Goal: Leave review/rating: Leave review/rating

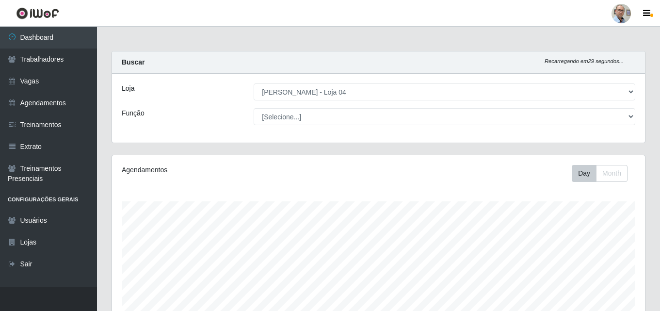
select select "251"
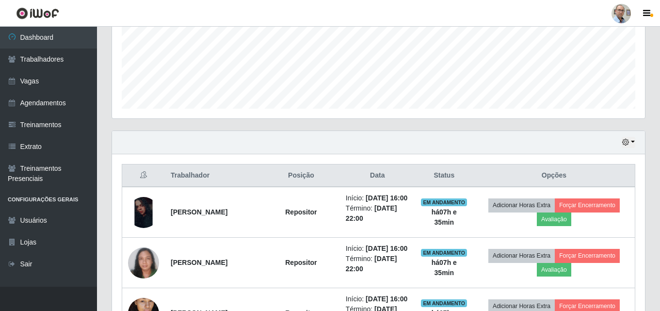
scroll to position [291, 0]
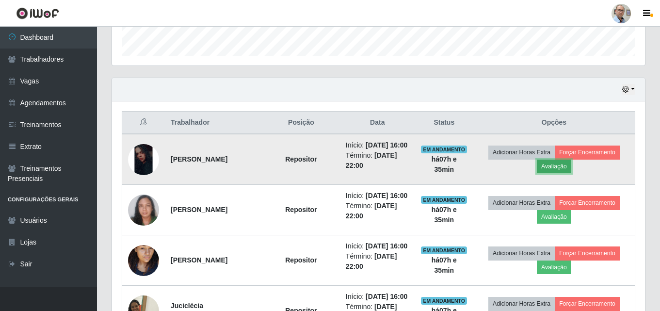
click at [570, 172] on button "Avaliação" at bounding box center [554, 167] width 34 height 14
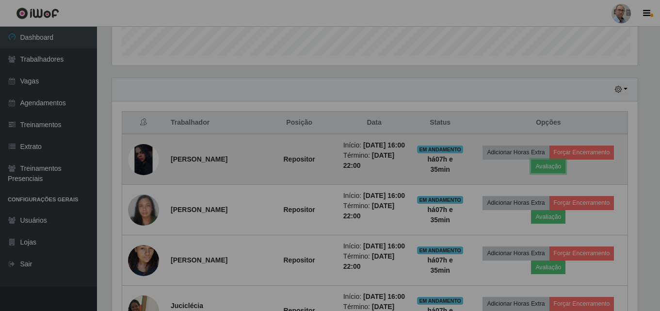
scroll to position [201, 533]
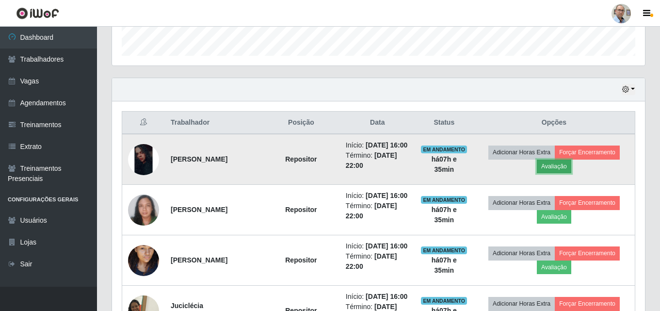
click at [564, 171] on button "Avaliação" at bounding box center [554, 167] width 34 height 14
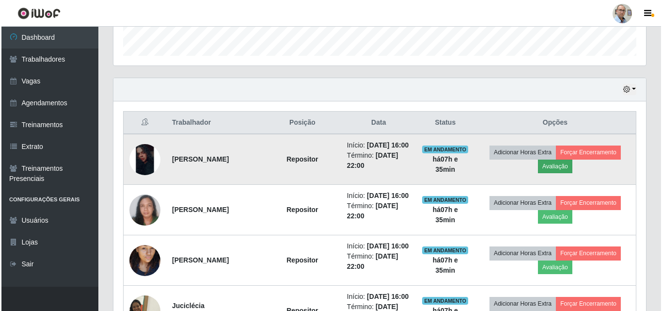
scroll to position [201, 528]
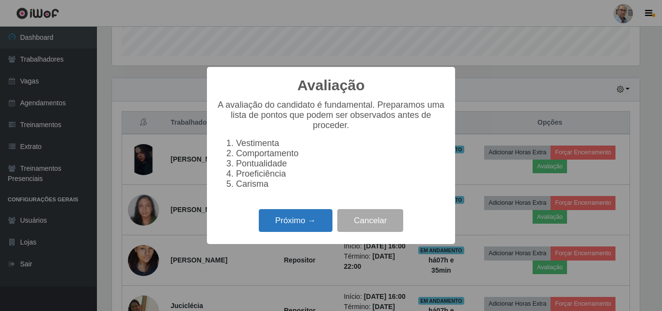
click at [295, 230] on button "Próximo →" at bounding box center [296, 220] width 74 height 23
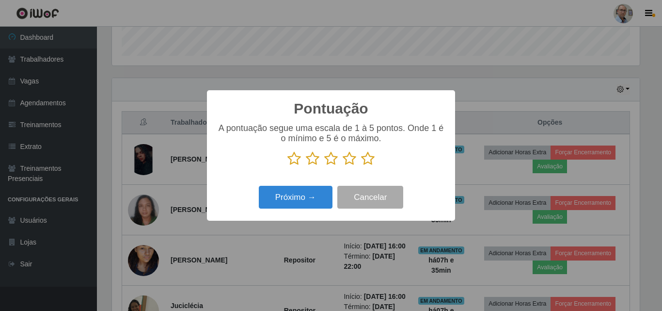
click at [365, 161] on icon at bounding box center [368, 158] width 14 height 15
click at [361, 166] on input "radio" at bounding box center [361, 166] width 0 height 0
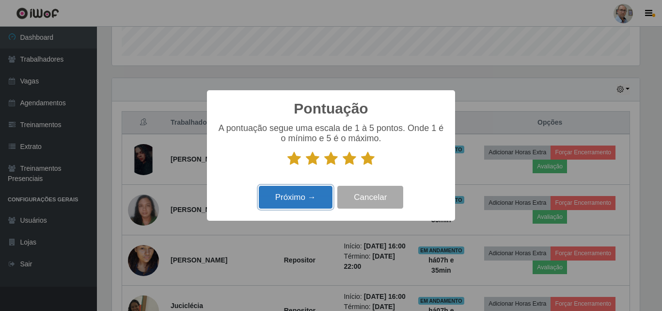
click at [300, 194] on button "Próximo →" at bounding box center [296, 197] width 74 height 23
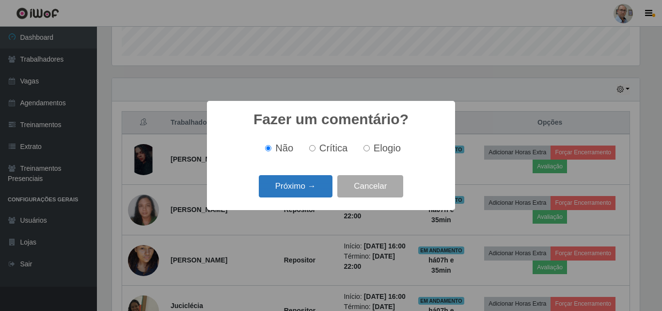
click at [313, 182] on button "Próximo →" at bounding box center [296, 186] width 74 height 23
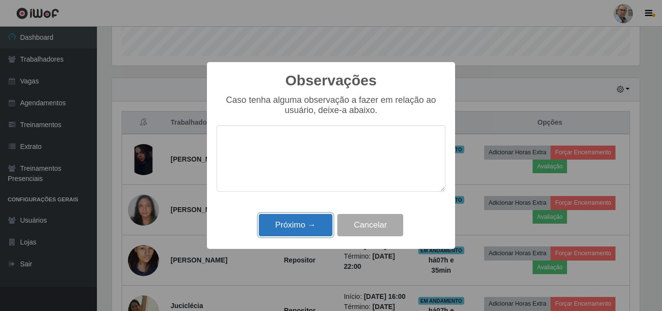
click at [286, 220] on button "Próximo →" at bounding box center [296, 225] width 74 height 23
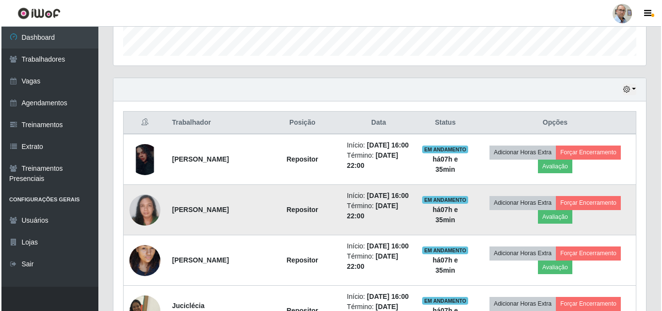
scroll to position [201, 533]
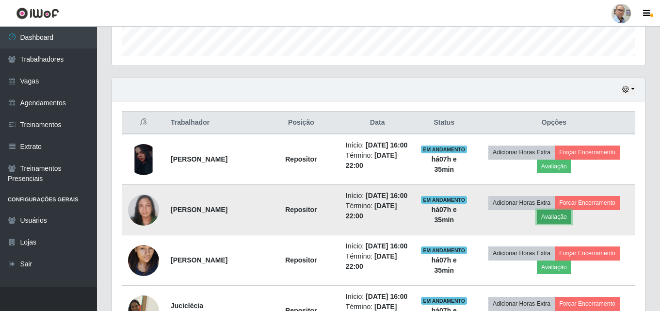
click at [560, 224] on button "Avaliação" at bounding box center [554, 217] width 34 height 14
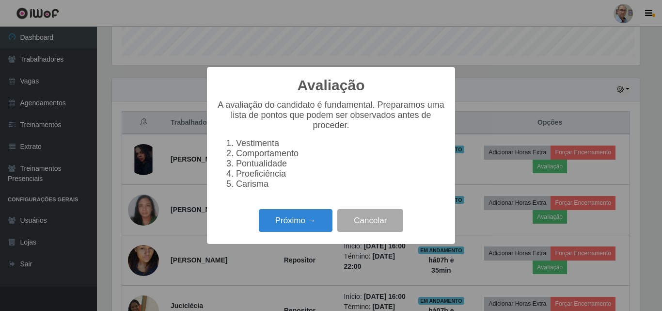
scroll to position [201, 528]
click at [296, 230] on button "Próximo →" at bounding box center [296, 220] width 74 height 23
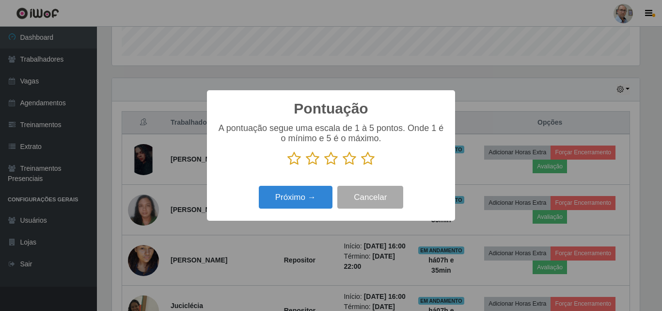
scroll to position [484736, 484409]
click at [370, 160] on icon at bounding box center [368, 158] width 14 height 15
click at [361, 166] on input "radio" at bounding box center [361, 166] width 0 height 0
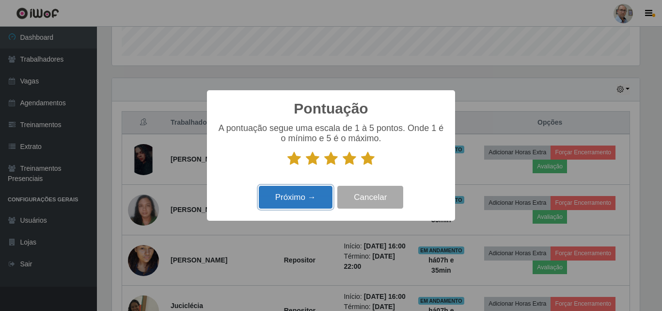
click at [296, 194] on button "Próximo →" at bounding box center [296, 197] width 74 height 23
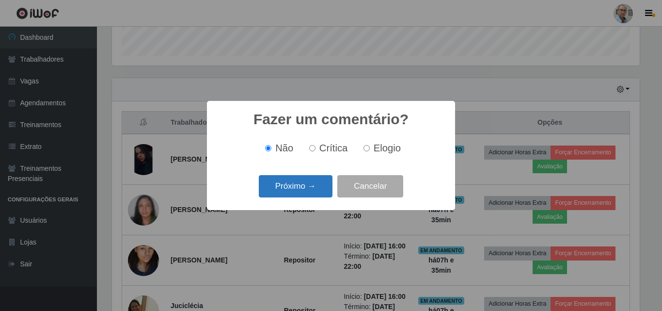
click at [299, 192] on button "Próximo →" at bounding box center [296, 186] width 74 height 23
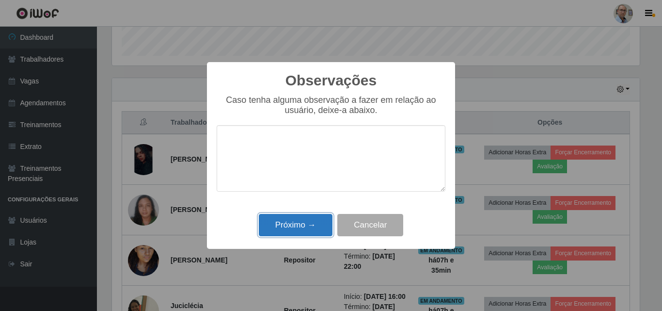
click at [291, 221] on button "Próximo →" at bounding box center [296, 225] width 74 height 23
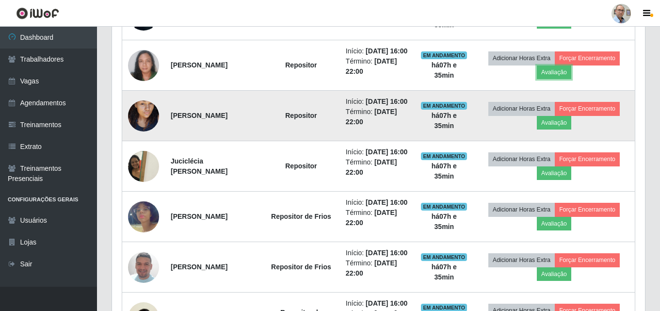
scroll to position [436, 0]
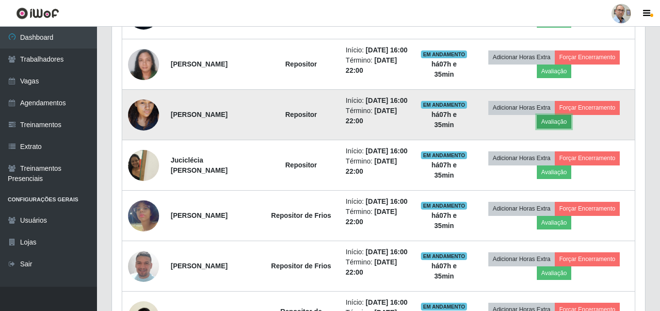
click at [562, 129] on button "Avaliação" at bounding box center [554, 122] width 34 height 14
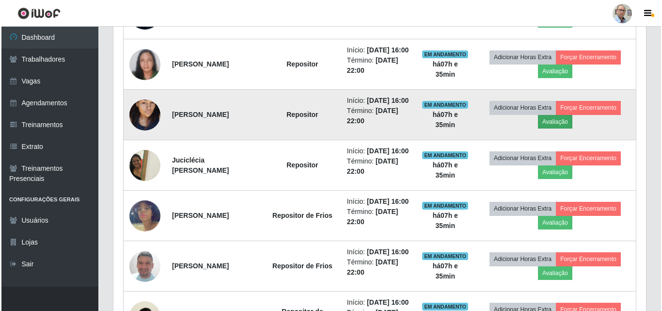
scroll to position [201, 528]
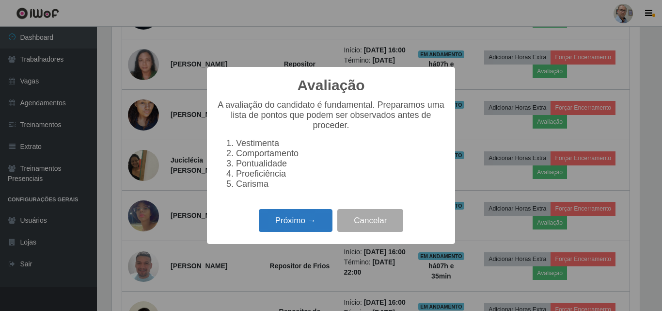
click at [285, 222] on button "Próximo →" at bounding box center [296, 220] width 74 height 23
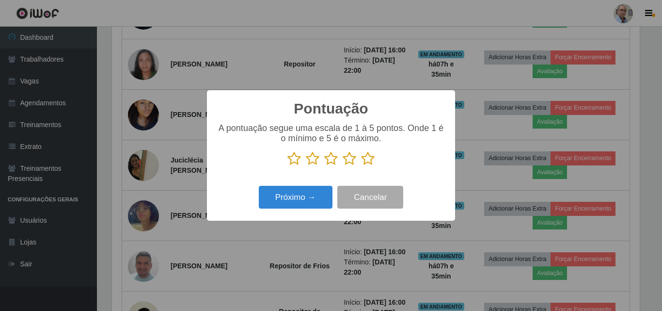
scroll to position [484736, 484409]
click at [364, 161] on icon at bounding box center [368, 158] width 14 height 15
click at [361, 166] on input "radio" at bounding box center [361, 166] width 0 height 0
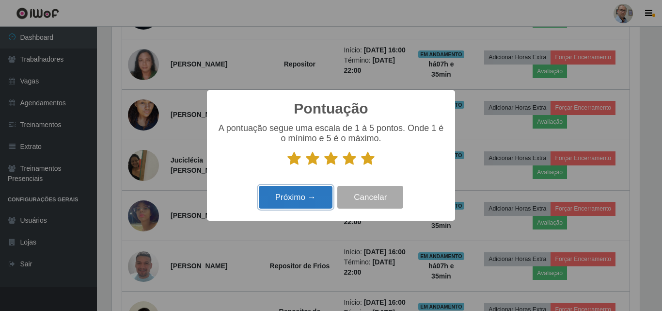
click at [295, 202] on button "Próximo →" at bounding box center [296, 197] width 74 height 23
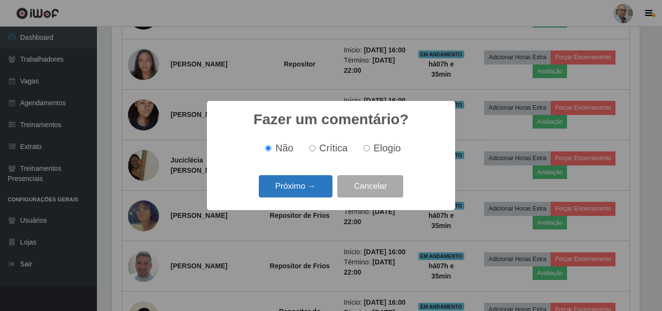
click at [297, 190] on button "Próximo →" at bounding box center [296, 186] width 74 height 23
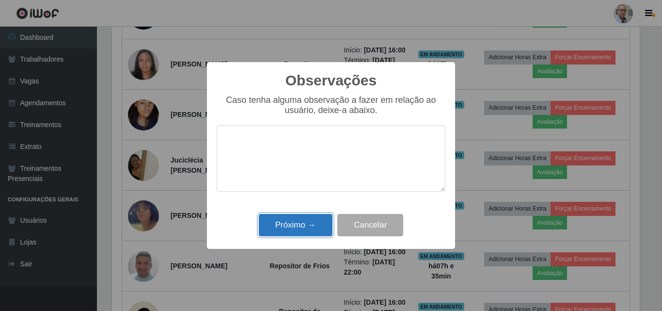
click at [287, 224] on button "Próximo →" at bounding box center [296, 225] width 74 height 23
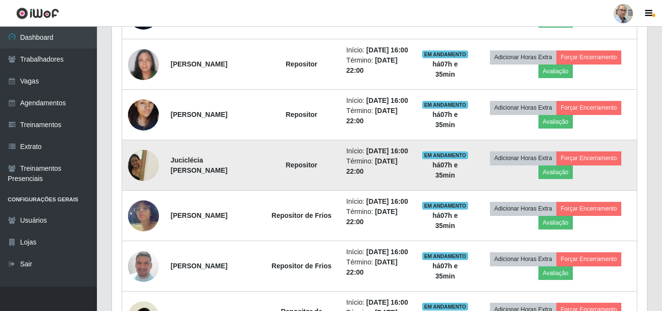
scroll to position [201, 533]
click at [557, 179] on button "Avaliação" at bounding box center [554, 172] width 34 height 14
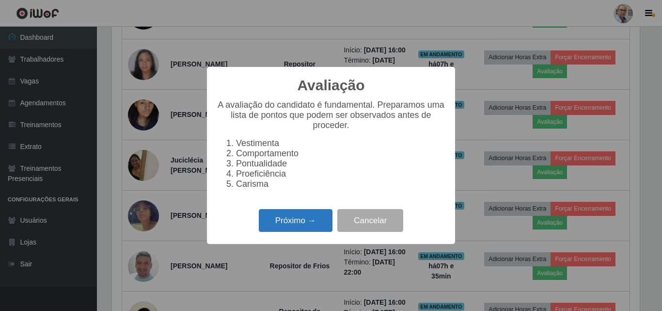
scroll to position [201, 528]
click at [290, 225] on button "Próximo →" at bounding box center [296, 220] width 74 height 23
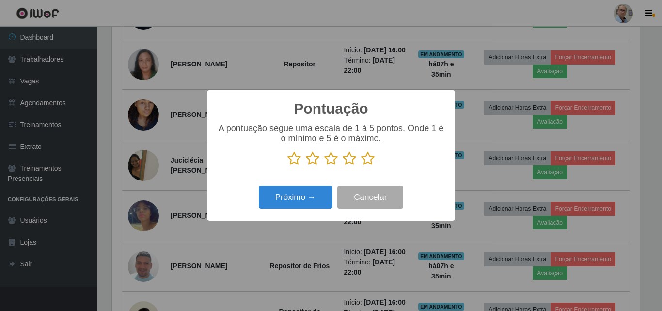
scroll to position [484736, 484409]
click at [292, 162] on icon at bounding box center [295, 158] width 14 height 15
click at [288, 166] on input "radio" at bounding box center [288, 166] width 0 height 0
click at [284, 203] on button "Próximo →" at bounding box center [296, 197] width 74 height 23
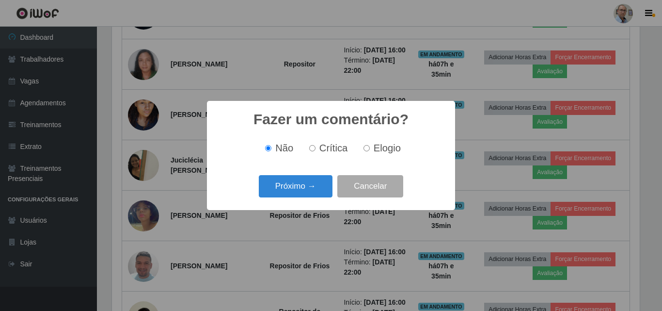
click at [314, 151] on input "Crítica" at bounding box center [312, 148] width 6 height 6
radio input "true"
click at [290, 183] on button "Próximo →" at bounding box center [296, 186] width 74 height 23
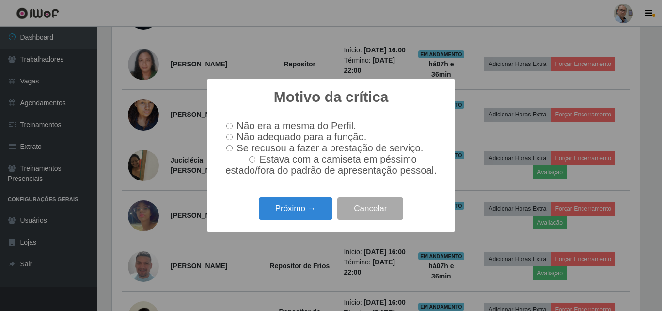
click at [229, 135] on input "Não adequado para a função." at bounding box center [229, 137] width 6 height 6
radio input "true"
click at [292, 211] on button "Próximo →" at bounding box center [296, 208] width 74 height 23
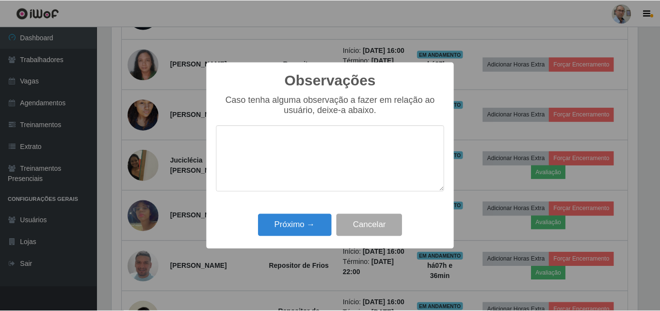
scroll to position [0, 0]
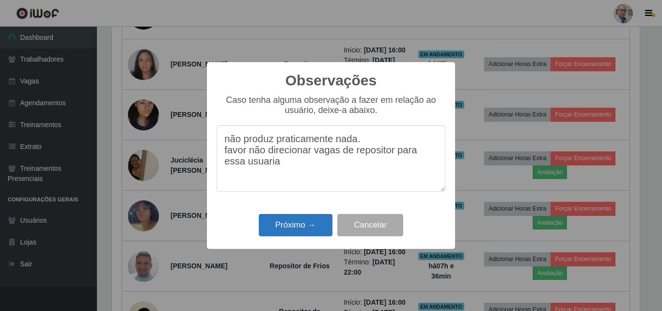
type textarea "não produz praticamente nada. favor não direcionar vagas de repositor para essa…"
click at [288, 219] on button "Próximo →" at bounding box center [296, 225] width 74 height 23
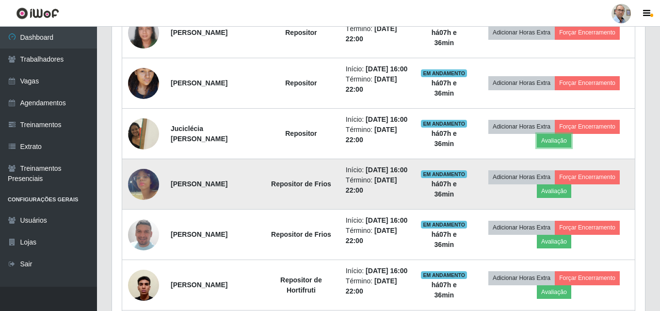
scroll to position [485, 0]
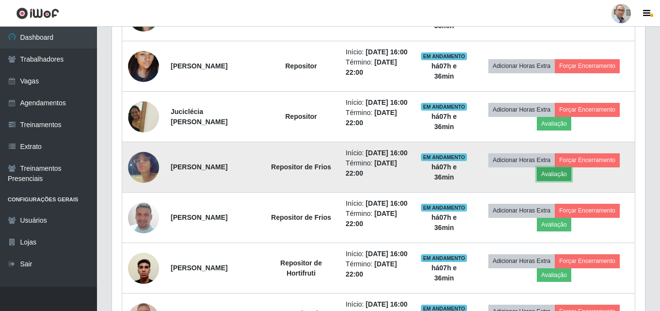
click at [560, 181] on button "Avaliação" at bounding box center [554, 174] width 34 height 14
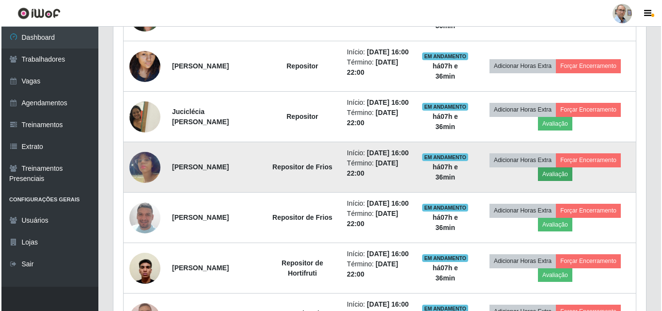
scroll to position [201, 528]
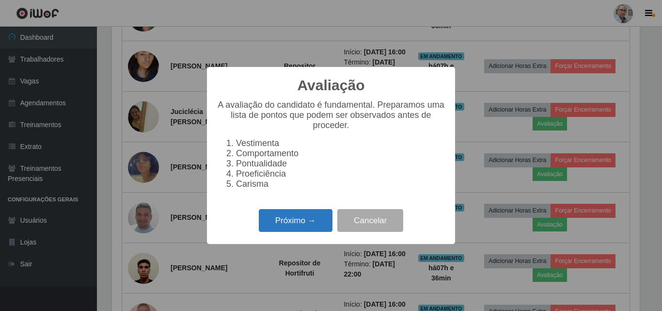
click at [289, 226] on button "Próximo →" at bounding box center [296, 220] width 74 height 23
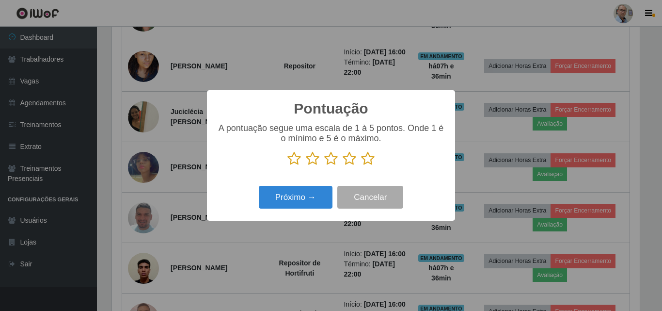
drag, startPoint x: 366, startPoint y: 158, endPoint x: 337, endPoint y: 175, distance: 33.7
click at [366, 157] on icon at bounding box center [368, 158] width 14 height 15
click at [361, 166] on input "radio" at bounding box center [361, 166] width 0 height 0
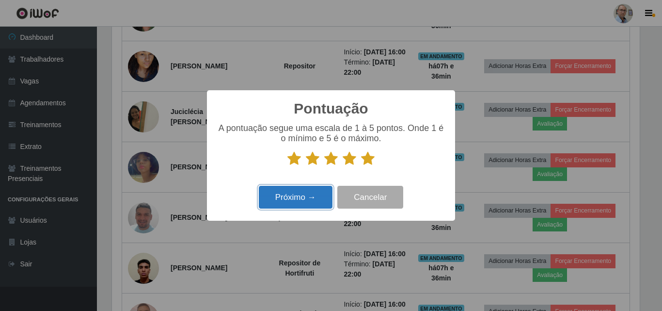
click at [297, 196] on button "Próximo →" at bounding box center [296, 197] width 74 height 23
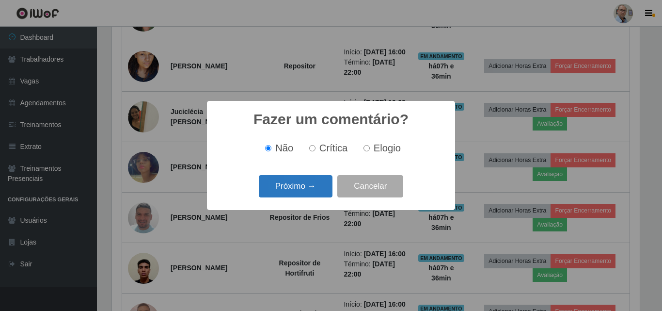
click at [297, 193] on button "Próximo →" at bounding box center [296, 186] width 74 height 23
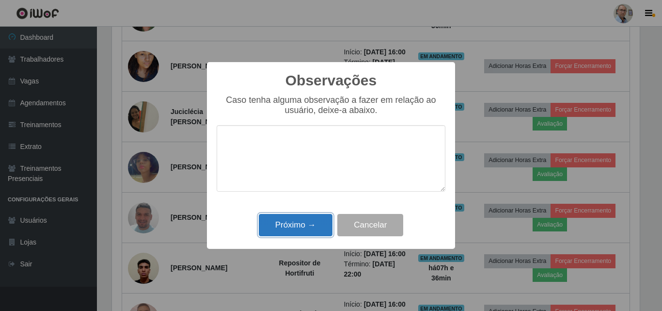
click at [288, 226] on button "Próximo →" at bounding box center [296, 225] width 74 height 23
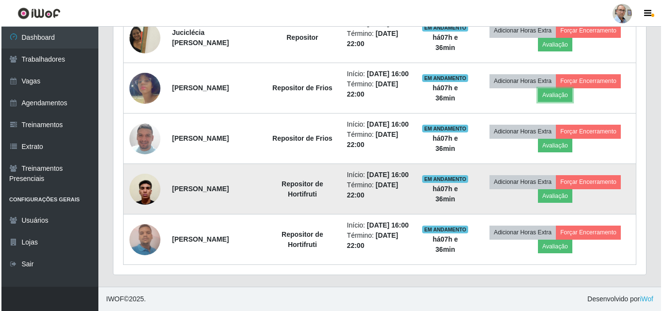
scroll to position [645, 0]
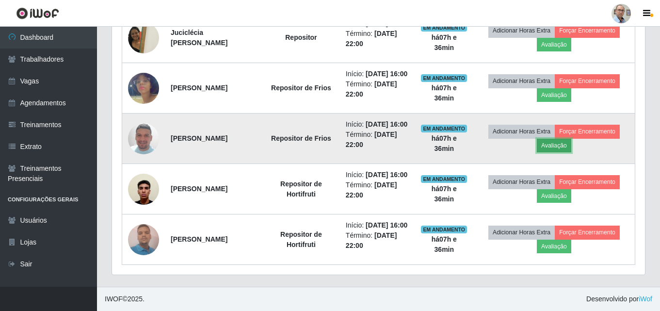
click at [564, 139] on button "Avaliação" at bounding box center [554, 146] width 34 height 14
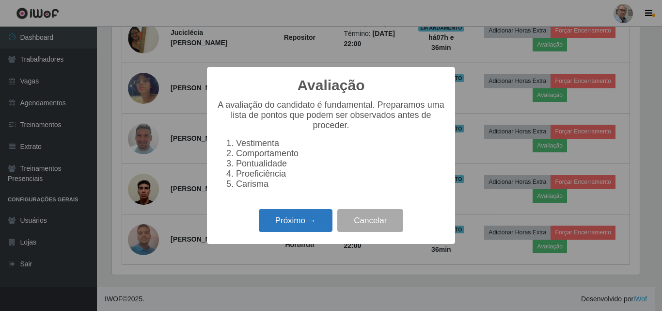
click at [275, 230] on button "Próximo →" at bounding box center [296, 220] width 74 height 23
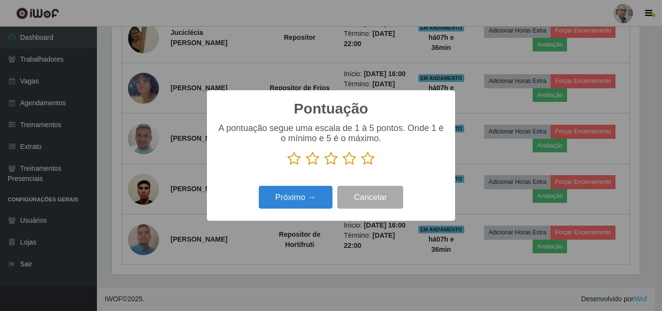
click at [369, 159] on icon at bounding box center [368, 158] width 14 height 15
click at [361, 166] on input "radio" at bounding box center [361, 166] width 0 height 0
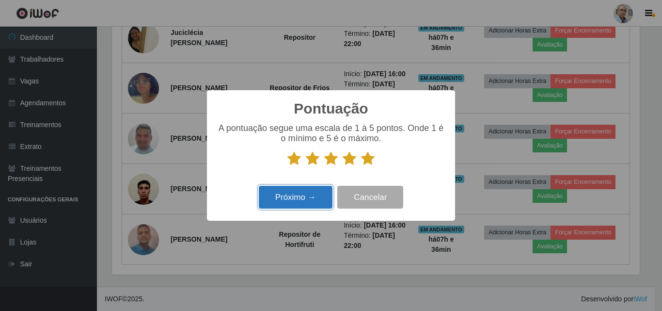
click at [292, 195] on button "Próximo →" at bounding box center [296, 197] width 74 height 23
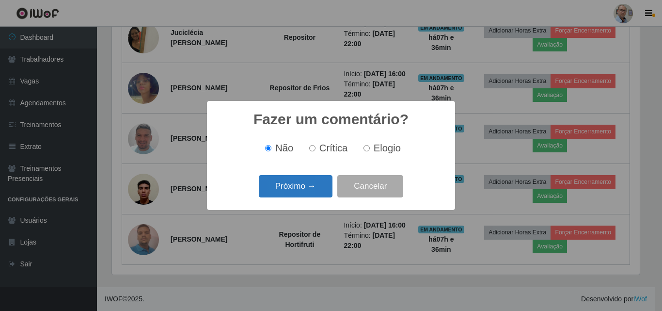
click at [294, 184] on button "Próximo →" at bounding box center [296, 186] width 74 height 23
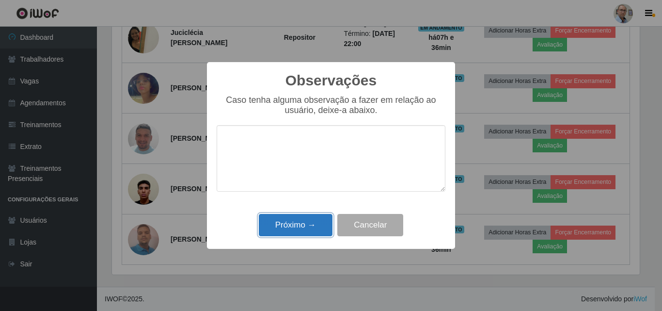
click at [300, 229] on button "Próximo →" at bounding box center [296, 225] width 74 height 23
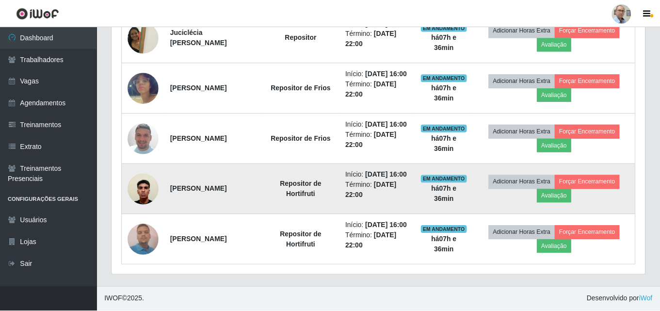
scroll to position [201, 533]
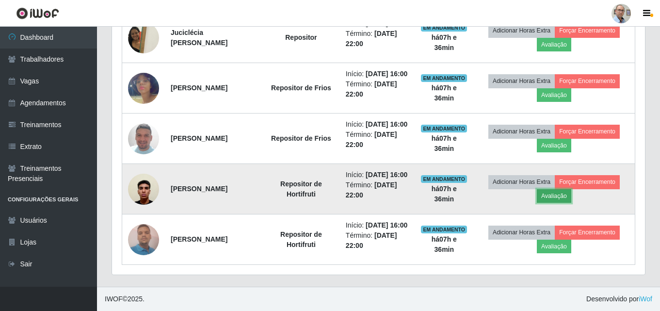
click at [553, 189] on button "Avaliação" at bounding box center [554, 196] width 34 height 14
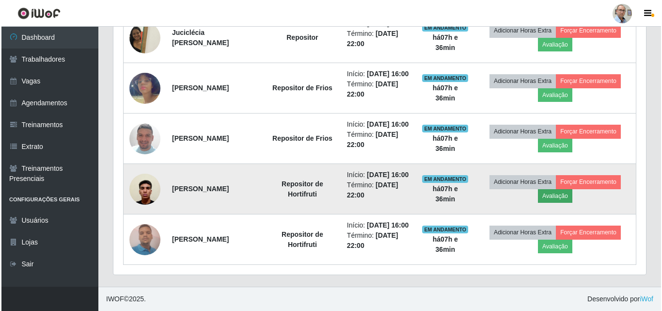
scroll to position [201, 528]
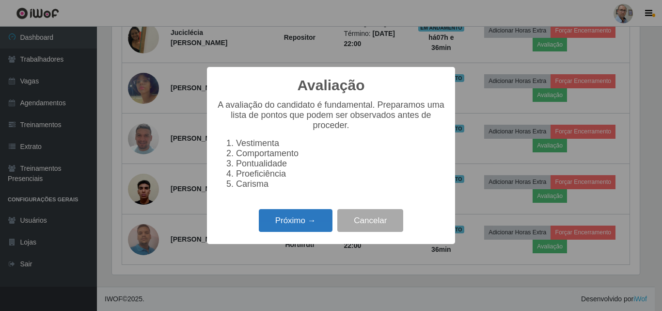
click at [299, 228] on button "Próximo →" at bounding box center [296, 220] width 74 height 23
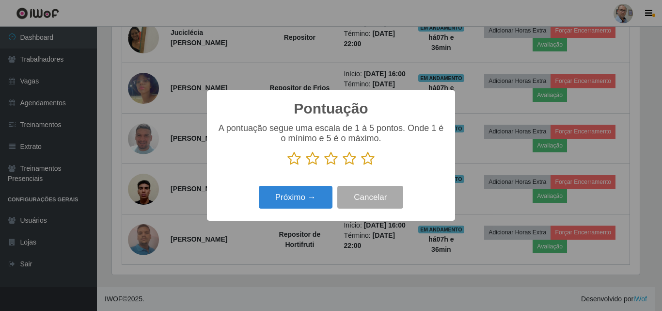
scroll to position [484736, 484409]
click at [363, 162] on icon at bounding box center [368, 158] width 14 height 15
click at [361, 166] on input "radio" at bounding box center [361, 166] width 0 height 0
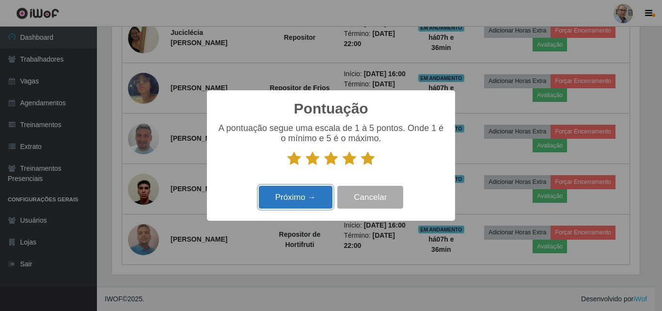
click at [303, 197] on button "Próximo →" at bounding box center [296, 197] width 74 height 23
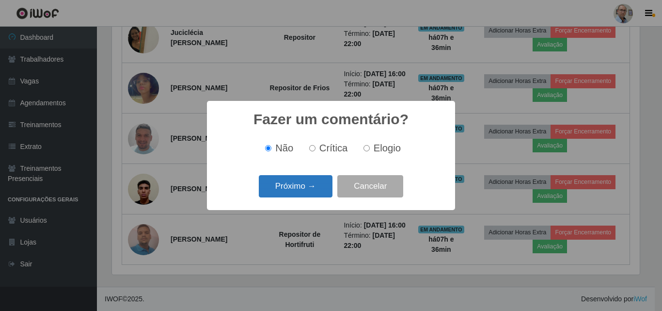
click at [296, 188] on button "Próximo →" at bounding box center [296, 186] width 74 height 23
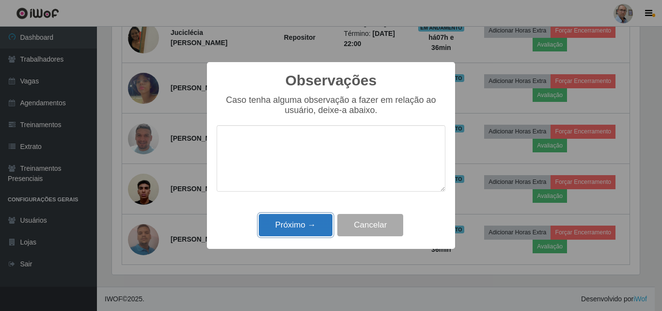
click at [289, 225] on button "Próximo →" at bounding box center [296, 225] width 74 height 23
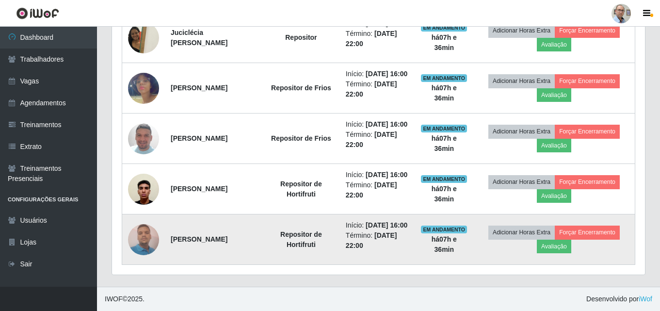
scroll to position [201, 533]
click at [567, 241] on button "Avaliação" at bounding box center [554, 247] width 34 height 14
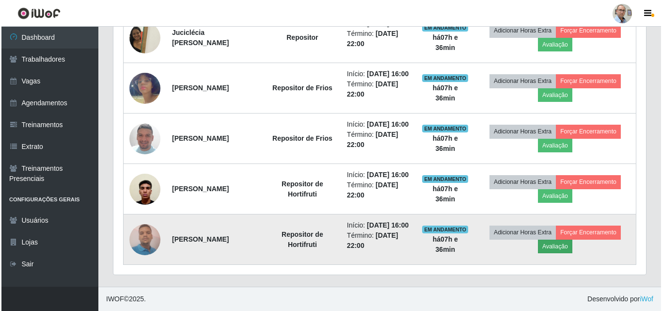
scroll to position [201, 528]
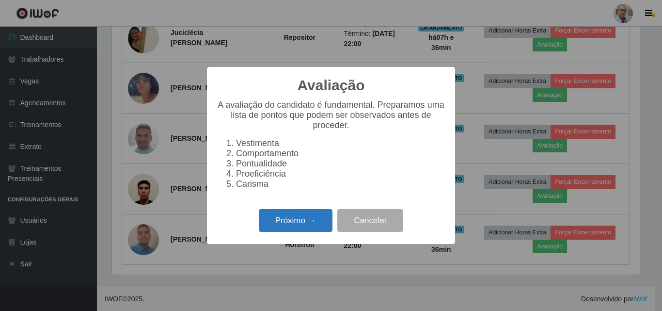
click at [293, 224] on button "Próximo →" at bounding box center [296, 220] width 74 height 23
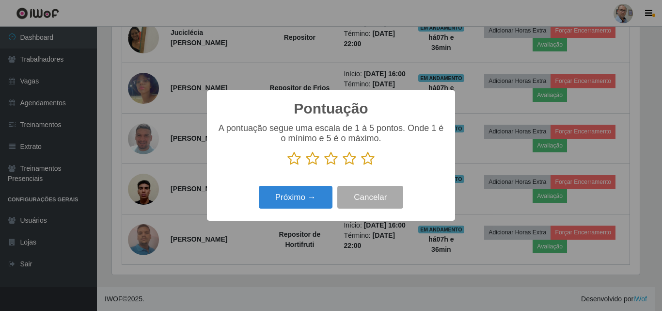
click at [367, 162] on icon at bounding box center [368, 158] width 14 height 15
click at [361, 166] on input "radio" at bounding box center [361, 166] width 0 height 0
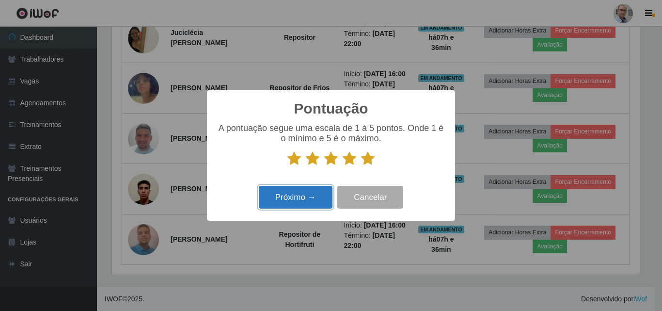
click at [284, 194] on button "Próximo →" at bounding box center [296, 197] width 74 height 23
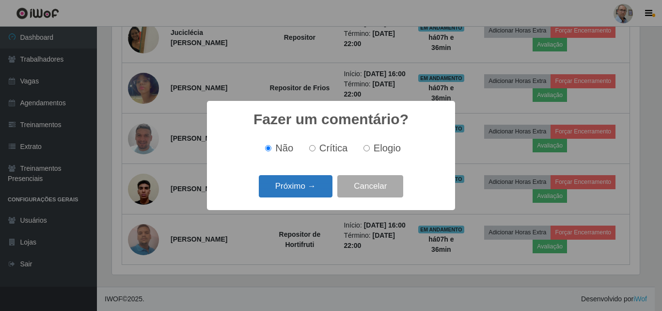
click at [287, 190] on button "Próximo →" at bounding box center [296, 186] width 74 height 23
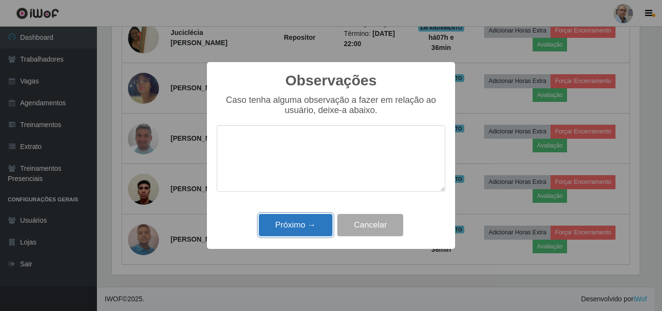
click at [298, 225] on button "Próximo →" at bounding box center [296, 225] width 74 height 23
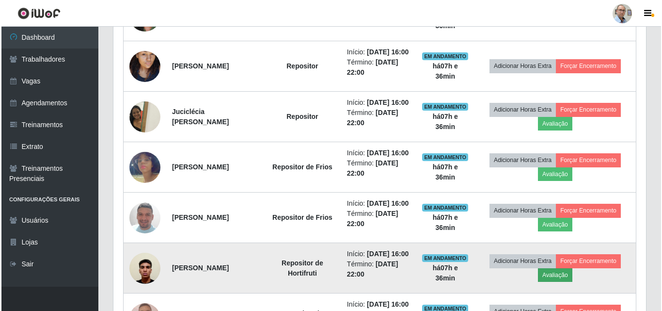
scroll to position [354, 0]
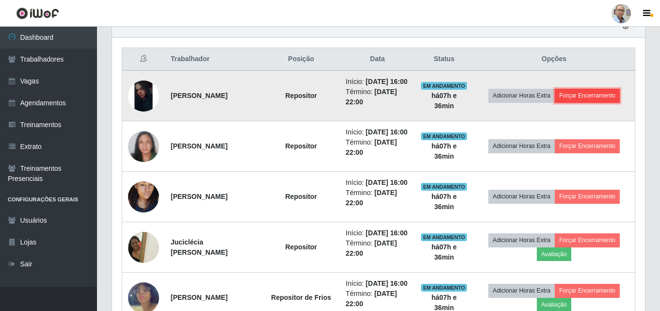
click at [597, 102] on button "Forçar Encerramento" at bounding box center [587, 96] width 65 height 14
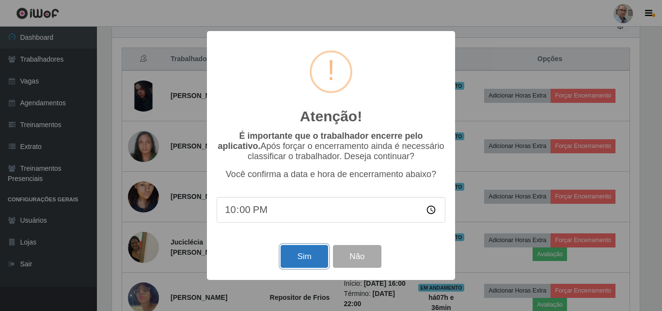
click at [301, 252] on button "Sim" at bounding box center [304, 256] width 47 height 23
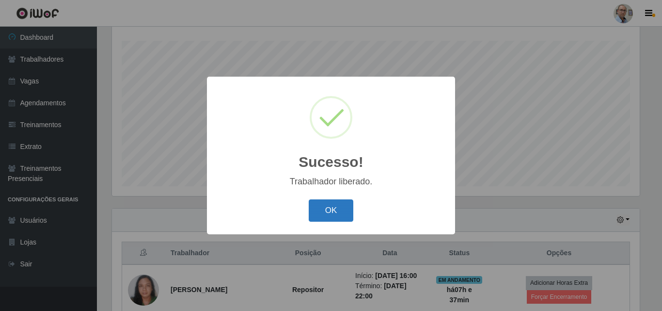
click at [336, 211] on button "OK" at bounding box center [331, 210] width 45 height 23
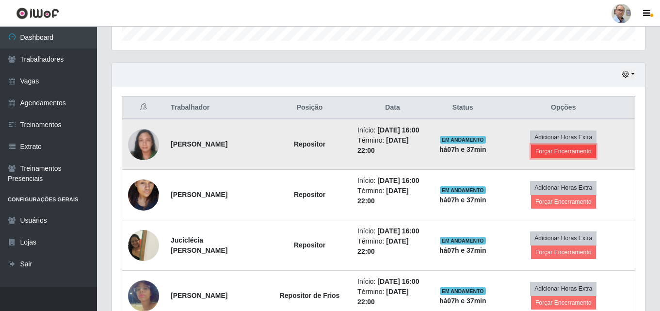
click at [551, 158] on button "Forçar Encerramento" at bounding box center [563, 152] width 65 height 14
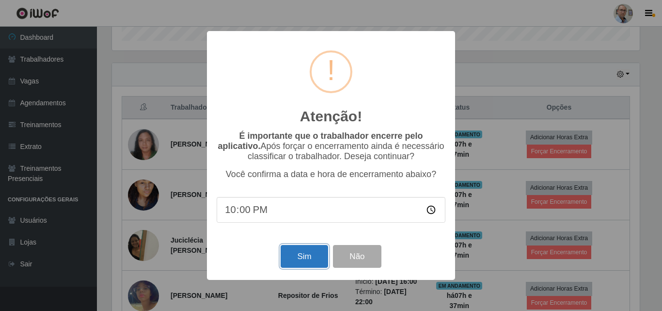
click at [297, 256] on button "Sim" at bounding box center [304, 256] width 47 height 23
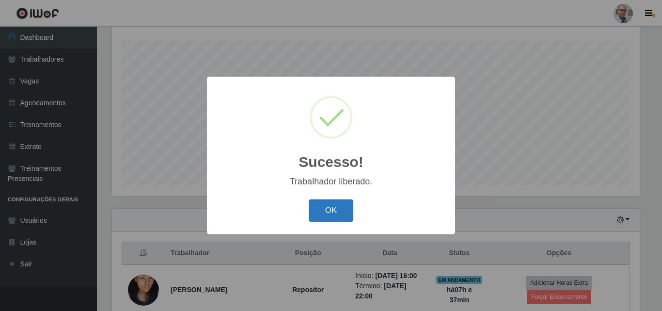
click at [331, 211] on button "OK" at bounding box center [331, 210] width 45 height 23
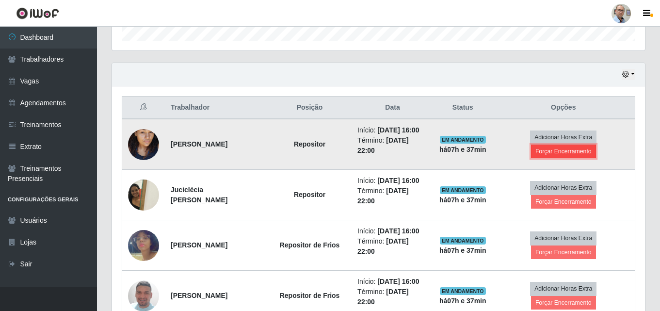
click at [567, 155] on button "Forçar Encerramento" at bounding box center [563, 152] width 65 height 14
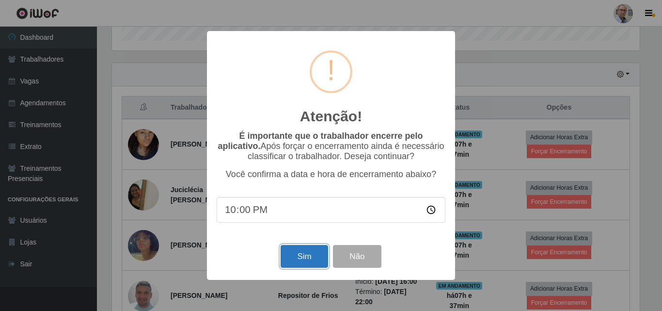
click at [297, 259] on button "Sim" at bounding box center [304, 256] width 47 height 23
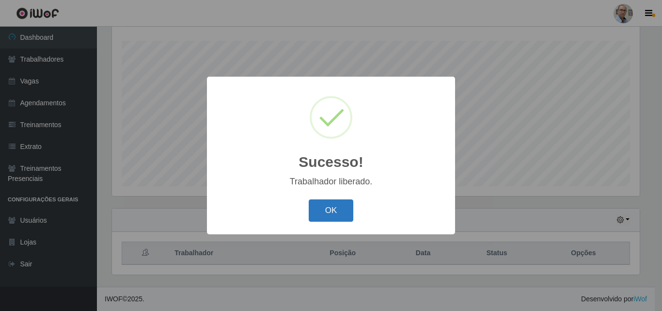
click at [324, 206] on button "OK" at bounding box center [331, 210] width 45 height 23
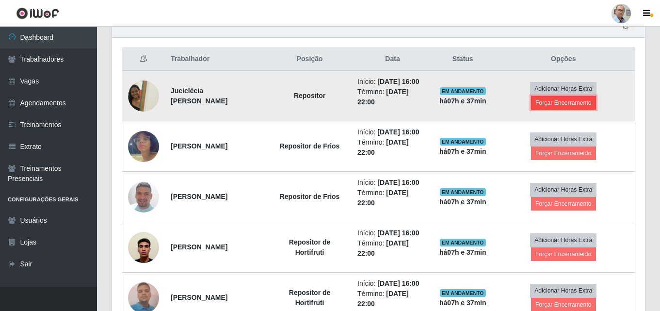
click at [567, 108] on button "Forçar Encerramento" at bounding box center [563, 103] width 65 height 14
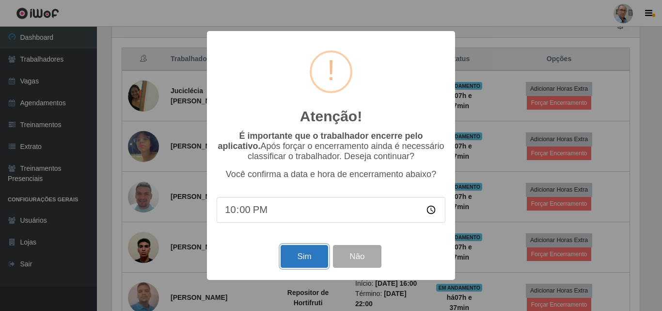
click at [300, 258] on button "Sim" at bounding box center [304, 256] width 47 height 23
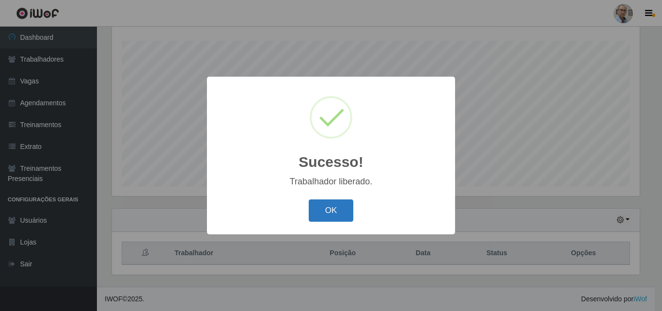
click at [326, 209] on button "OK" at bounding box center [331, 210] width 45 height 23
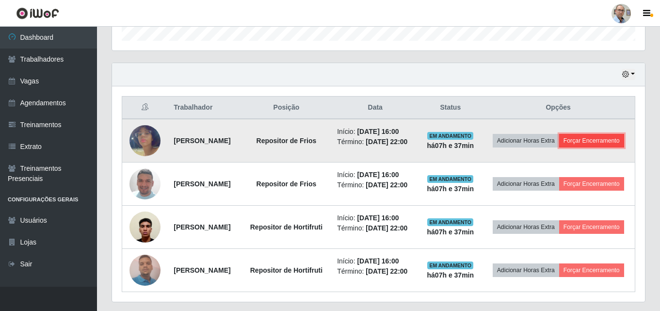
click at [563, 147] on button "Forçar Encerramento" at bounding box center [591, 141] width 65 height 14
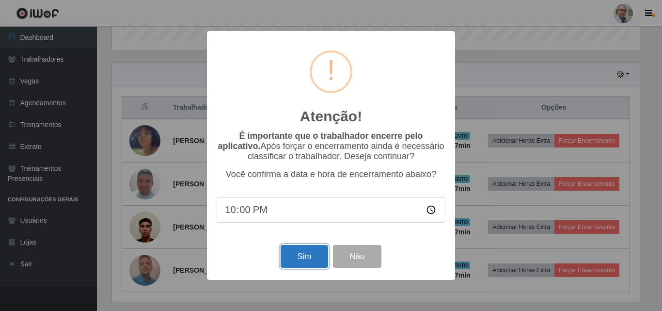
click at [310, 255] on button "Sim" at bounding box center [304, 256] width 47 height 23
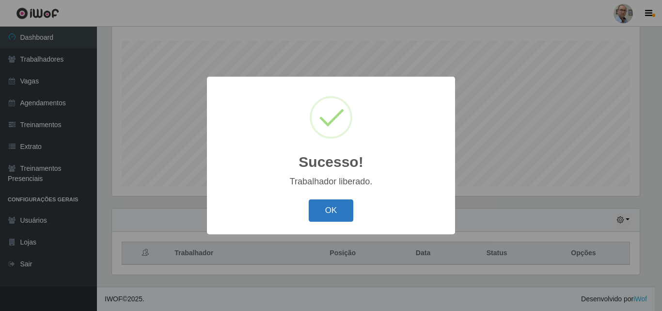
click at [331, 212] on button "OK" at bounding box center [331, 210] width 45 height 23
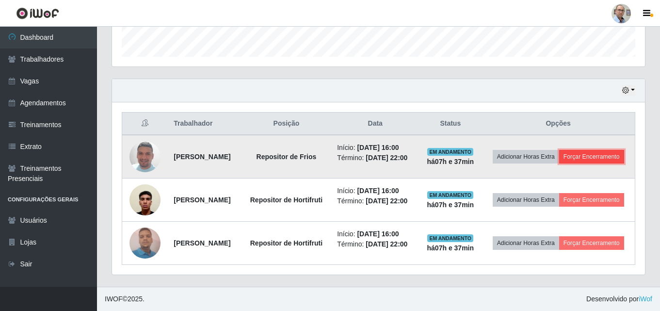
click at [563, 152] on button "Forçar Encerramento" at bounding box center [591, 157] width 65 height 14
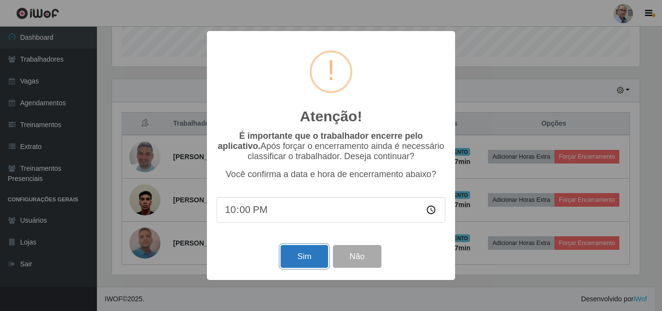
click at [300, 256] on button "Sim" at bounding box center [304, 256] width 47 height 23
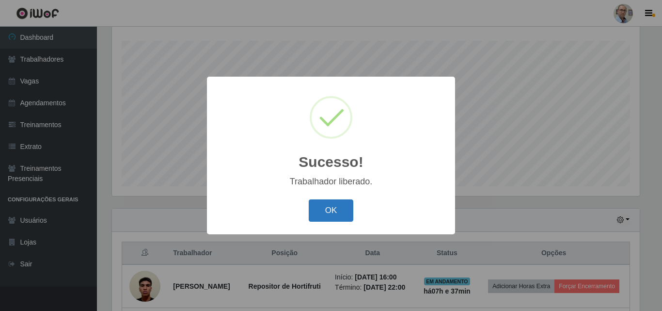
click at [327, 220] on button "OK" at bounding box center [331, 210] width 45 height 23
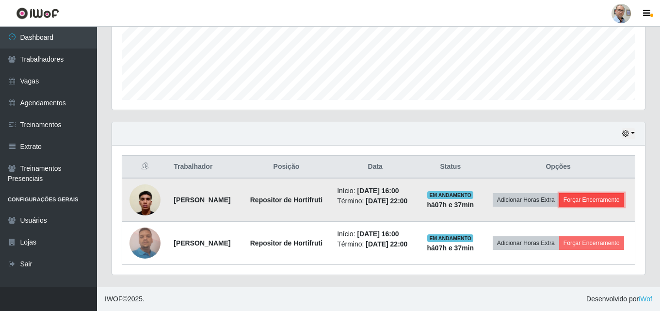
click at [559, 196] on button "Forçar Encerramento" at bounding box center [591, 200] width 65 height 14
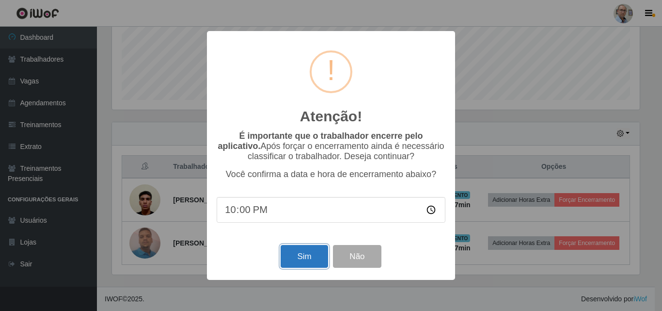
click at [301, 264] on button "Sim" at bounding box center [304, 256] width 47 height 23
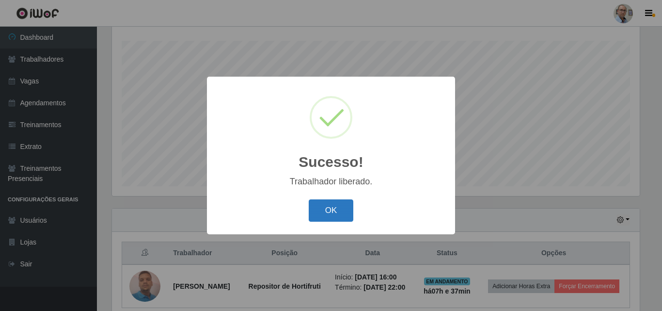
click at [344, 209] on button "OK" at bounding box center [331, 210] width 45 height 23
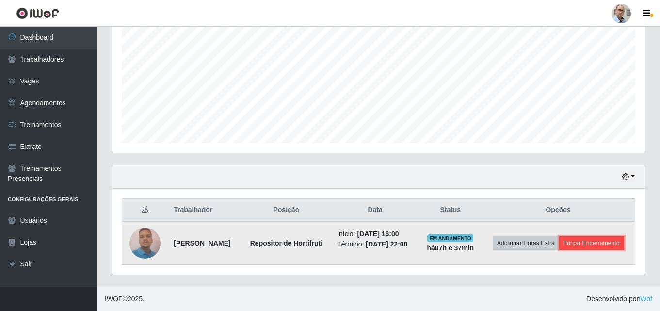
click at [559, 249] on button "Forçar Encerramento" at bounding box center [591, 243] width 65 height 14
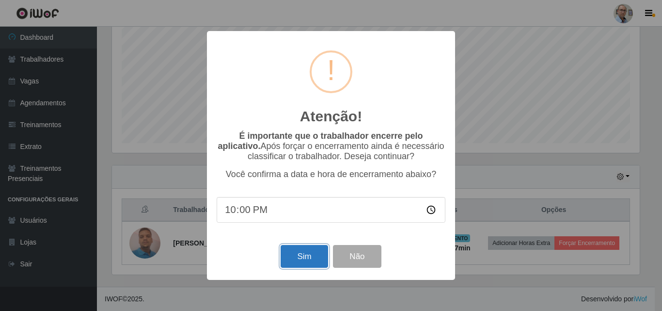
click at [304, 261] on button "Sim" at bounding box center [304, 256] width 47 height 23
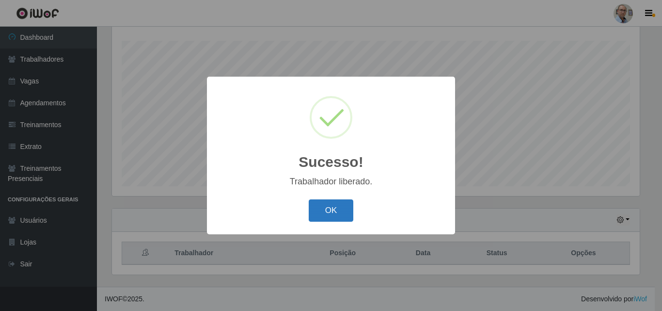
click at [325, 216] on button "OK" at bounding box center [331, 210] width 45 height 23
